Goal: Complete application form

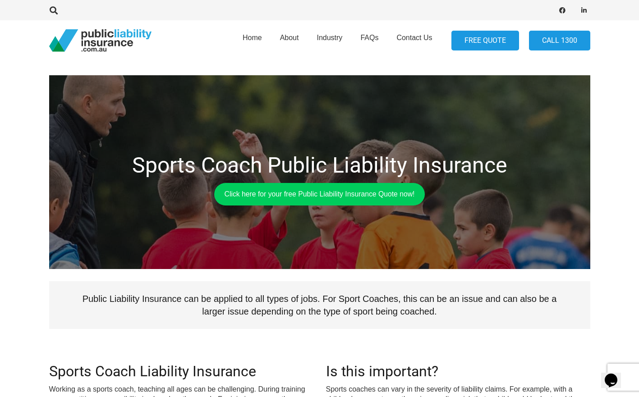
click at [484, 50] on link "FREE QUOTE" at bounding box center [485, 41] width 68 height 20
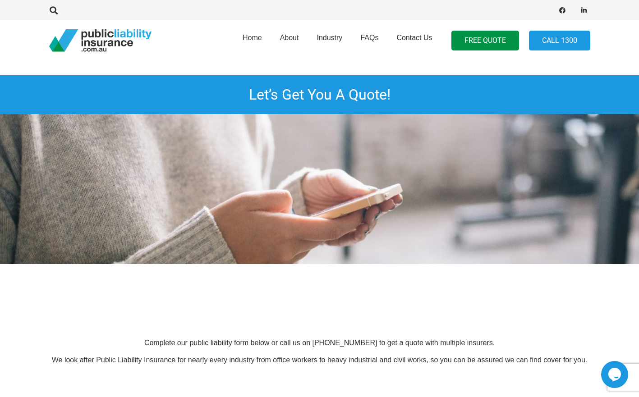
scroll to position [225, 0]
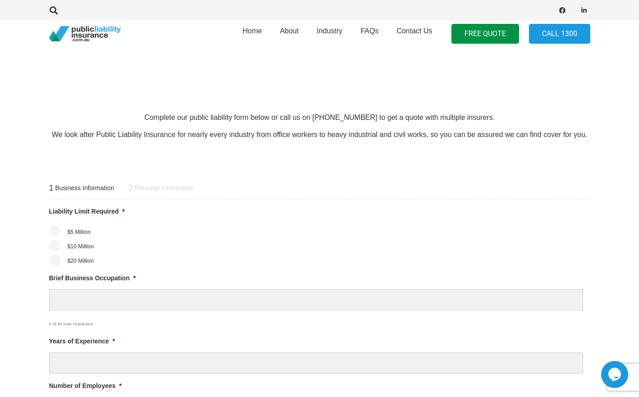
click at [60, 259] on li "$20 Million" at bounding box center [319, 260] width 541 height 11
click at [54, 260] on input "$20 Million" at bounding box center [55, 260] width 11 height 11
radio input "true"
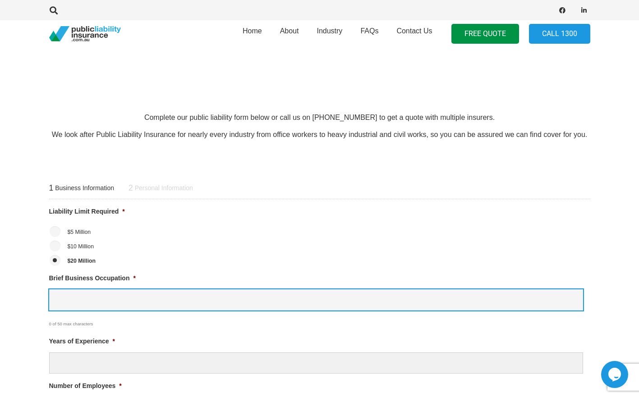
click at [112, 302] on input "Brief Business Occupation *" at bounding box center [316, 299] width 534 height 21
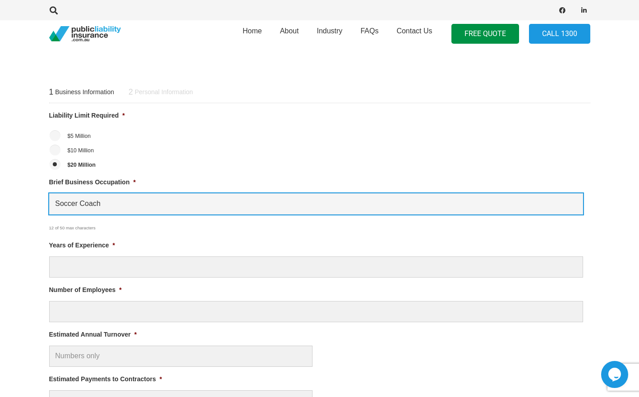
scroll to position [361, 0]
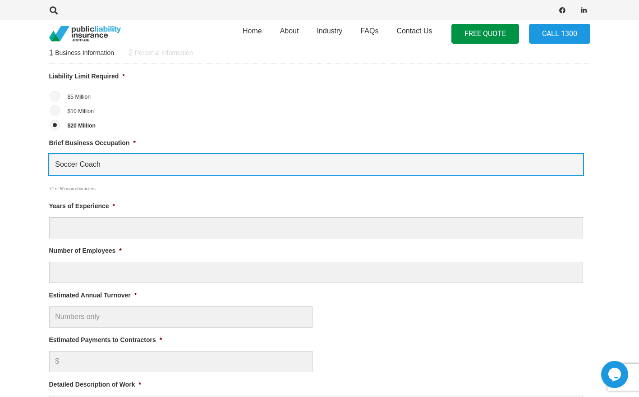
type input "Soccer Coach"
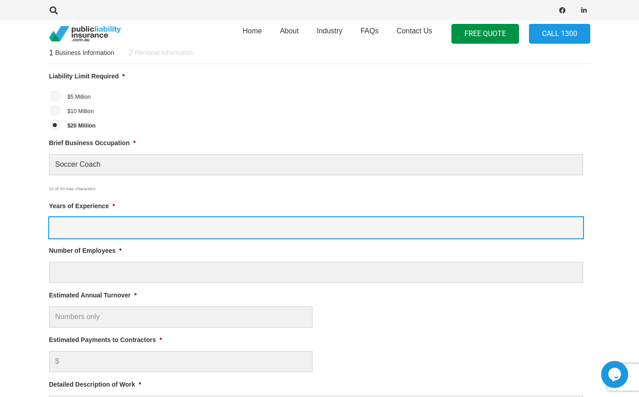
click at [168, 223] on input "Years of Experience *" at bounding box center [316, 227] width 534 height 21
type input "13"
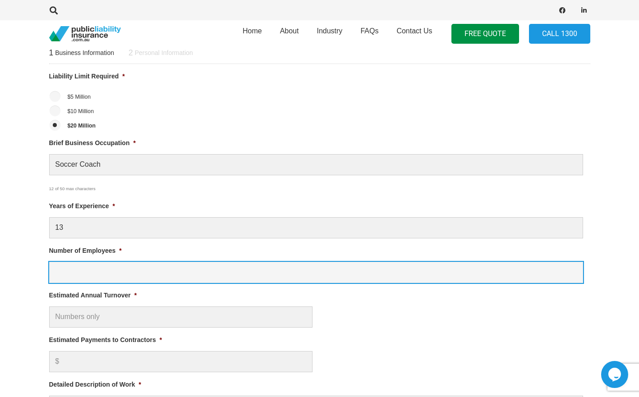
click at [147, 278] on input "Number of Employees *" at bounding box center [316, 272] width 534 height 21
type input "2"
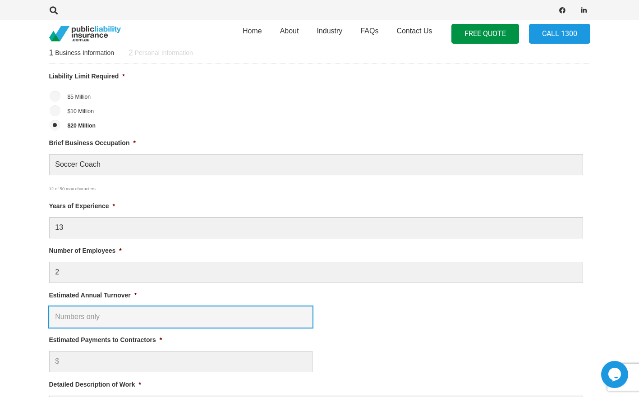
click at [179, 315] on input "Estimated Annual Turnover *" at bounding box center [180, 317] width 263 height 21
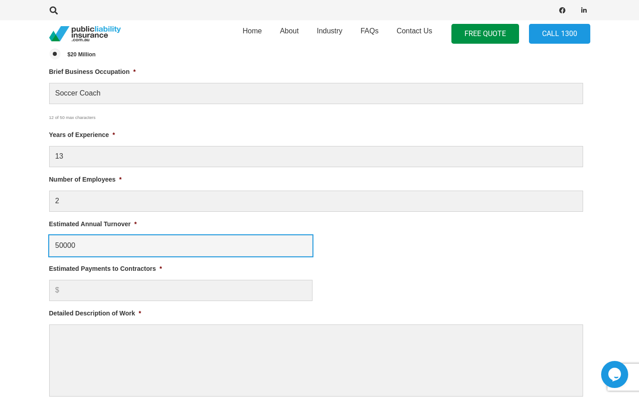
scroll to position [451, 0]
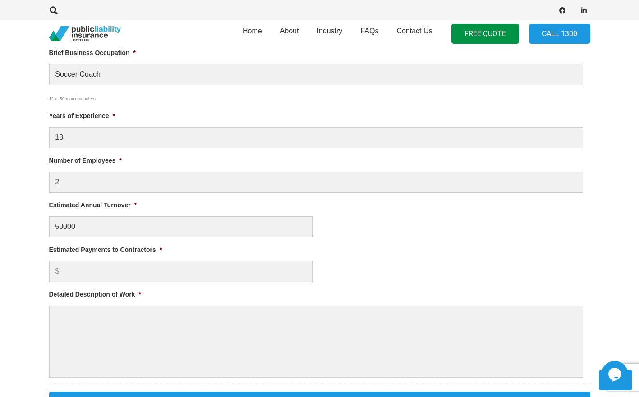
type input "$ 50,000.00"
click at [129, 282] on ul "Liability Limit Required * $5 Million $10 Million $20 Million Brief Business Oc…" at bounding box center [319, 179] width 541 height 397
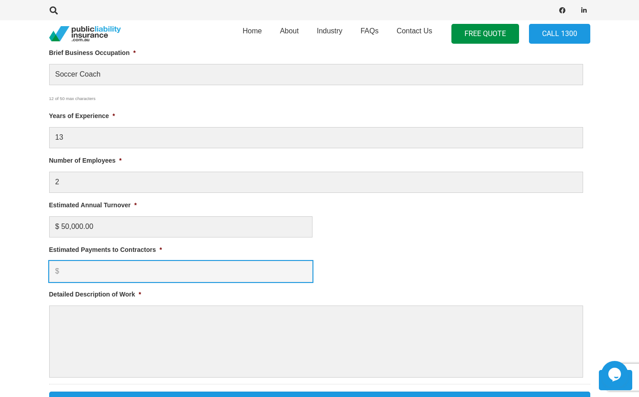
click at [128, 278] on input "Estimated Payments to Contractors *" at bounding box center [180, 271] width 263 height 21
type input "0"
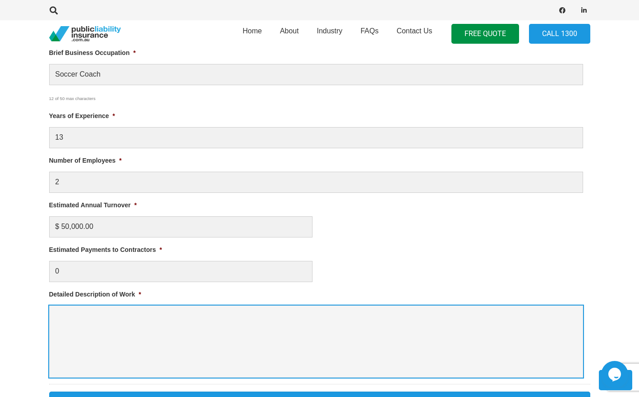
click at [143, 337] on textarea "Detailed Description of Work *" at bounding box center [316, 342] width 534 height 72
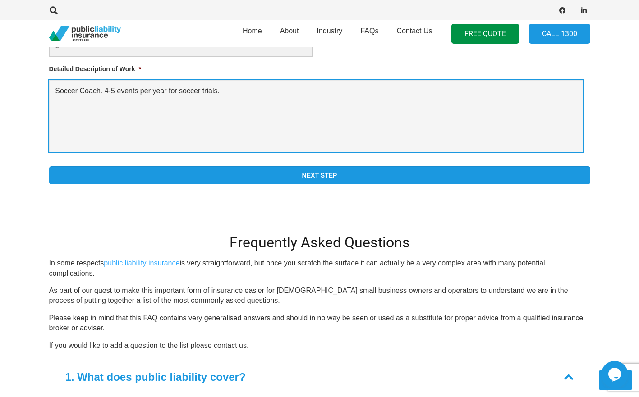
type textarea "Soccer Coach. 4-5 events per year for soccer trials."
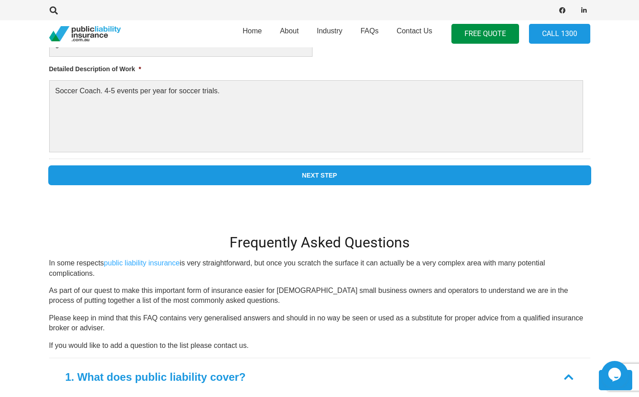
click at [330, 173] on input "Next Step" at bounding box center [319, 175] width 541 height 18
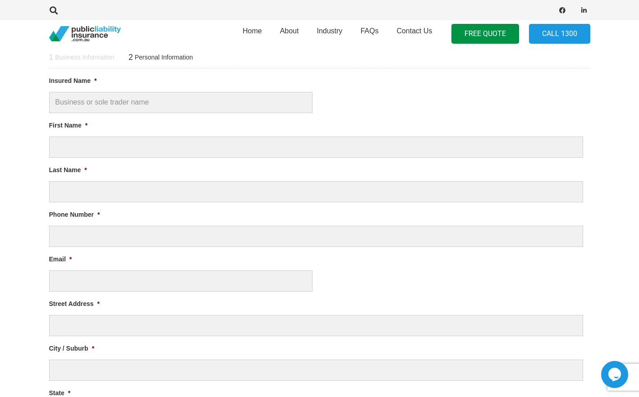
scroll to position [0, 0]
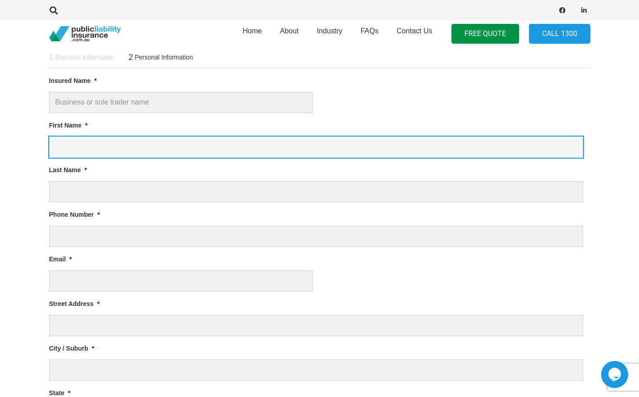
click at [140, 146] on input "First Name *" at bounding box center [316, 147] width 534 height 21
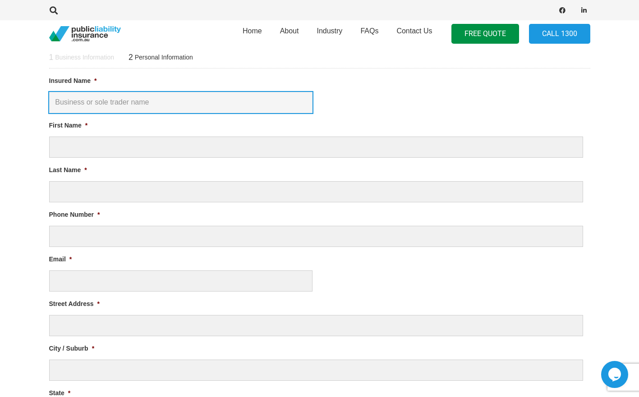
click at [139, 94] on input "Insured Name *" at bounding box center [180, 102] width 263 height 21
type input "SRUSA"
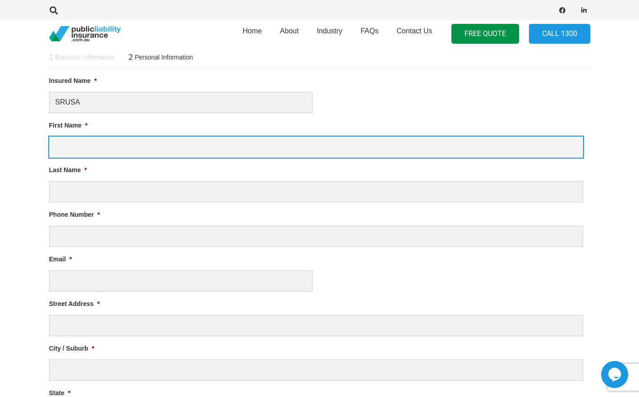
click at [149, 142] on input "First Name *" at bounding box center [316, 147] width 534 height 21
type input "[PERSON_NAME]"
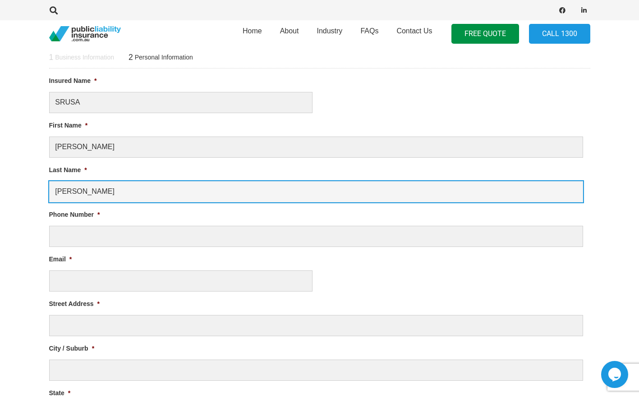
type input "[PERSON_NAME]"
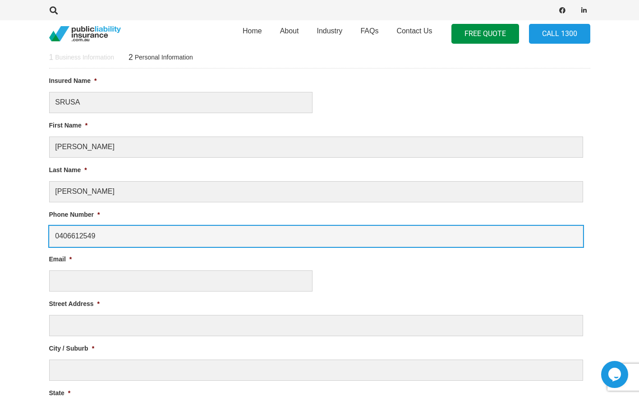
type input "0406612549"
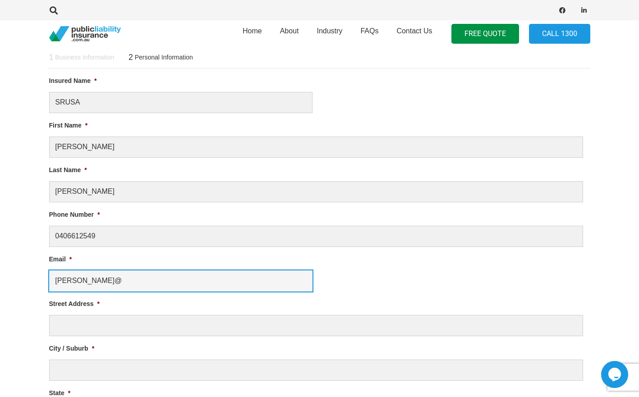
type input "[PERSON_NAME][EMAIL_ADDRESS][DOMAIN_NAME]"
type input "[GEOGRAPHIC_DATA]"
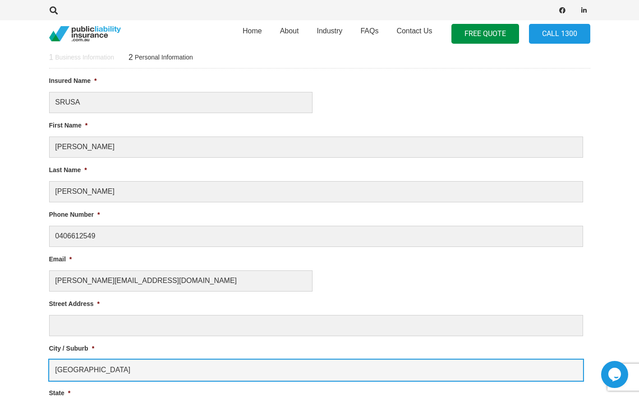
type input "2114"
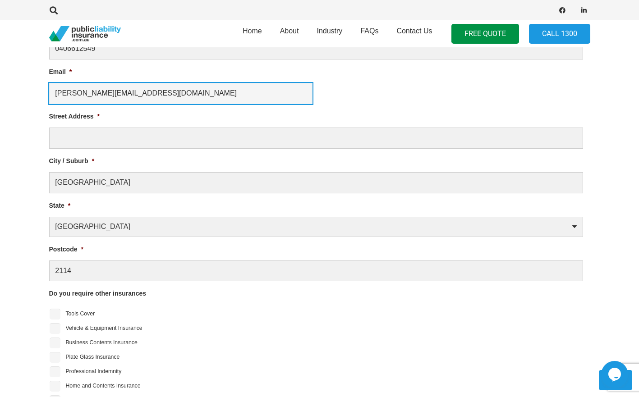
scroll to position [582, 0]
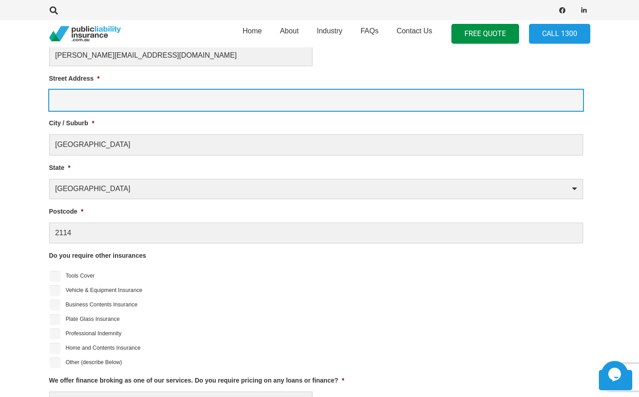
click at [140, 103] on input "Street Address *" at bounding box center [316, 100] width 534 height 21
type input "[STREET_ADDRESS]"
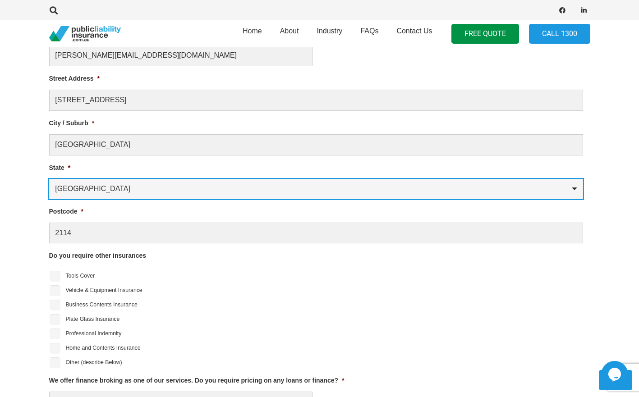
click at [142, 194] on select "[GEOGRAPHIC_DATA] [GEOGRAPHIC_DATA] [GEOGRAPHIC_DATA] [GEOGRAPHIC_DATA] [GEOGRA…" at bounding box center [316, 189] width 534 height 20
select select "[GEOGRAPHIC_DATA]"
click at [49, 179] on select "[GEOGRAPHIC_DATA] [GEOGRAPHIC_DATA] [GEOGRAPHIC_DATA] [GEOGRAPHIC_DATA] [GEOGRA…" at bounding box center [316, 189] width 534 height 20
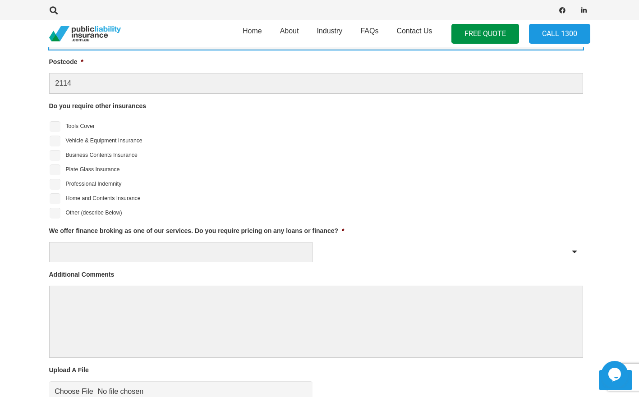
scroll to position [762, 0]
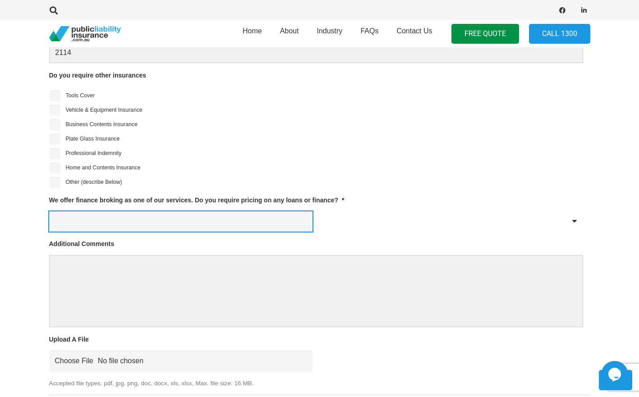
click at [173, 221] on select "Yes No" at bounding box center [180, 221] width 263 height 20
select select "No"
click at [49, 211] on select "Yes No" at bounding box center [180, 221] width 263 height 20
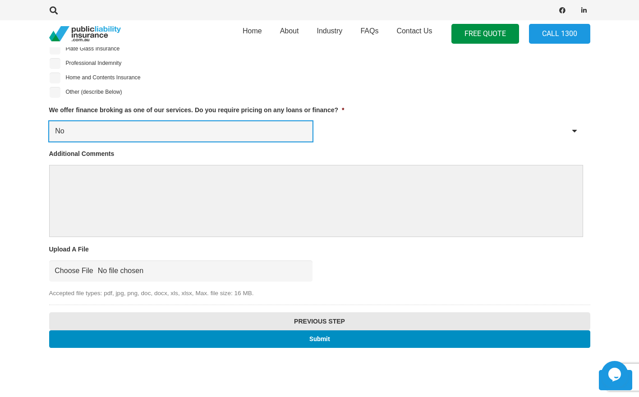
scroll to position [897, 0]
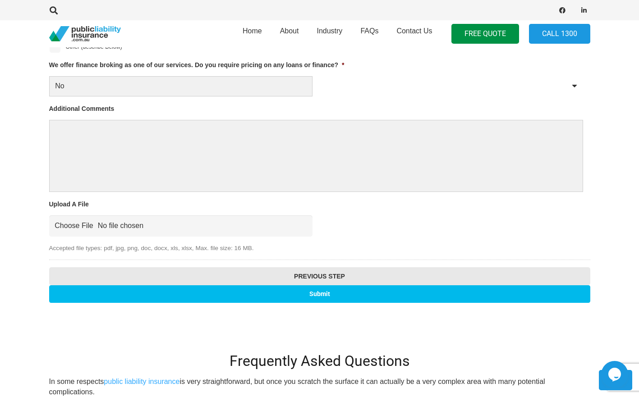
click at [229, 294] on input "Submit" at bounding box center [319, 294] width 541 height 18
